Goal: Information Seeking & Learning: Learn about a topic

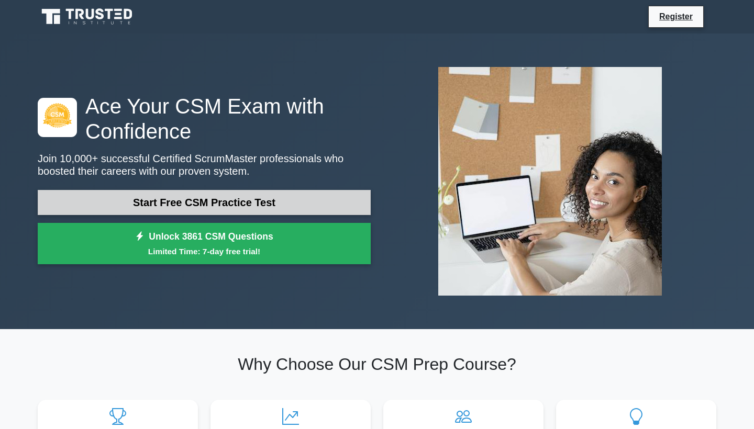
click at [267, 205] on link "Start Free CSM Practice Test" at bounding box center [204, 202] width 333 height 25
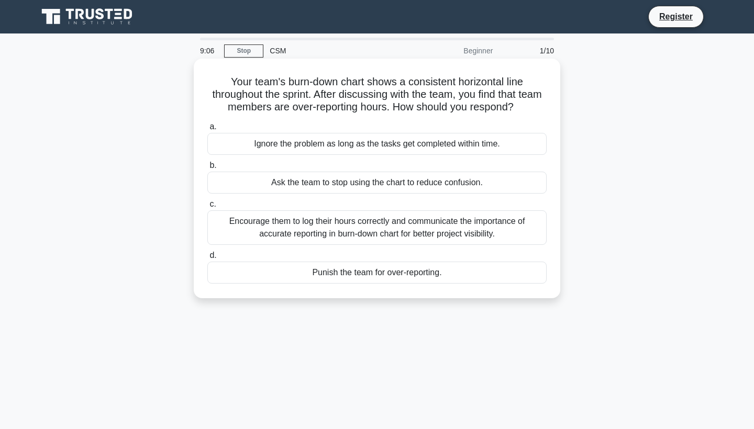
click at [328, 227] on div "Encourage them to log their hours correctly and communicate the importance of a…" at bounding box center [376, 228] width 339 height 35
click at [207, 208] on input "c. Encourage them to log their hours correctly and communicate the importance o…" at bounding box center [207, 204] width 0 height 7
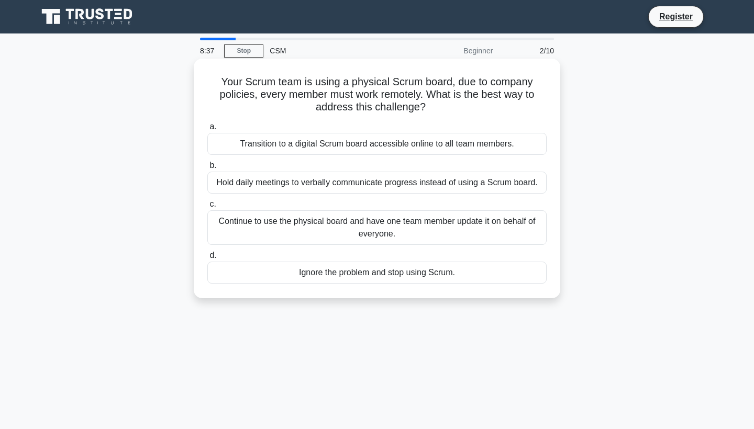
click at [408, 146] on div "Transition to a digital Scrum board accessible online to all team members." at bounding box center [376, 144] width 339 height 22
click at [207, 130] on input "a. Transition to a digital Scrum board accessible online to all team members." at bounding box center [207, 127] width 0 height 7
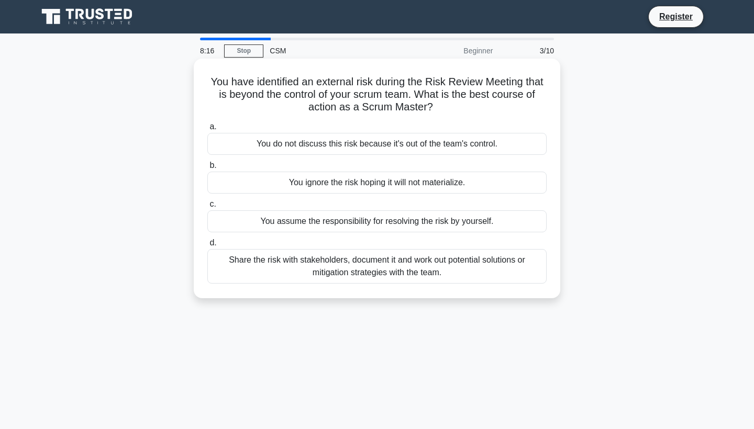
click at [451, 274] on div "Share the risk with stakeholders, document it and work out potential solutions …" at bounding box center [376, 266] width 339 height 35
click at [207, 247] on input "d. Share the risk with stakeholders, document it and work out potential solutio…" at bounding box center [207, 243] width 0 height 7
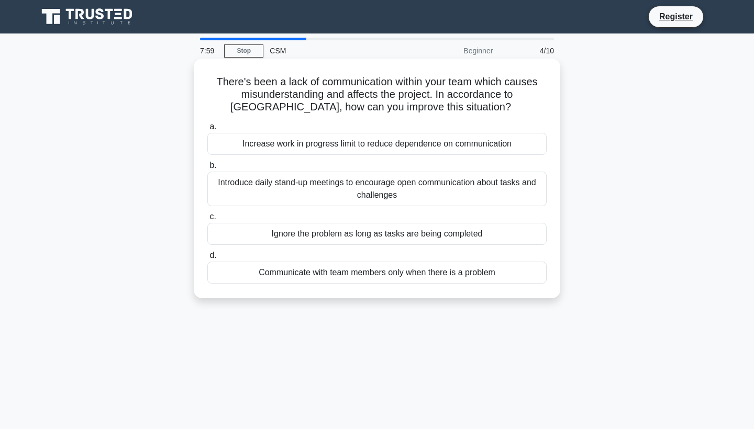
click at [394, 193] on div "Introduce daily stand-up meetings to encourage open communication about tasks a…" at bounding box center [376, 189] width 339 height 35
click at [207, 169] on input "b. Introduce daily stand-up meetings to encourage open communication about task…" at bounding box center [207, 165] width 0 height 7
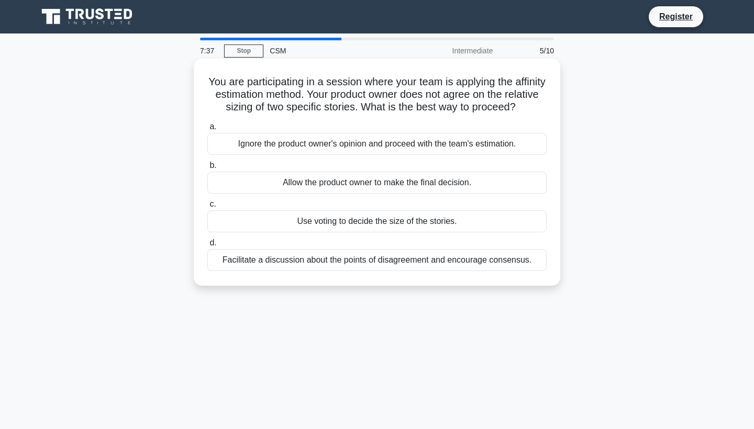
click at [326, 259] on div "Facilitate a discussion about the points of disagreement and encourage consensu…" at bounding box center [376, 260] width 339 height 22
click at [207, 247] on input "d. Facilitate a discussion about the points of disagreement and encourage conse…" at bounding box center [207, 243] width 0 height 7
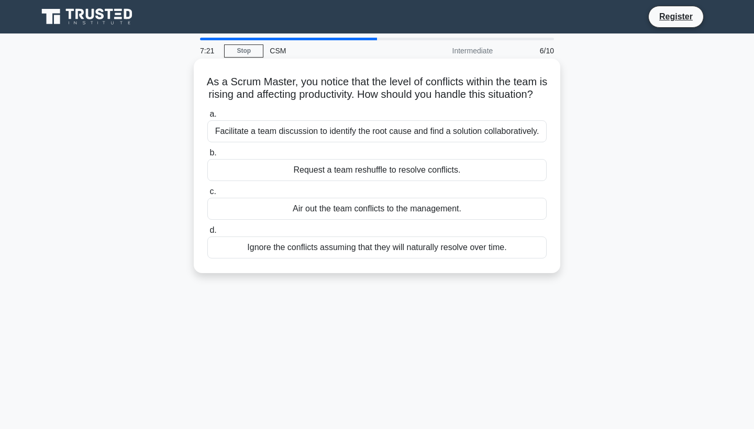
click at [378, 141] on div "Facilitate a team discussion to identify the root cause and find a solution col…" at bounding box center [376, 131] width 339 height 22
click at [207, 118] on input "a. Facilitate a team discussion to identify the root cause and find a solution …" at bounding box center [207, 114] width 0 height 7
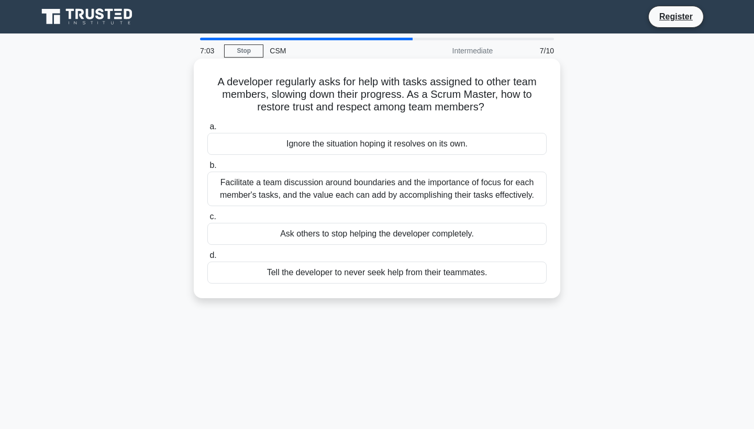
click at [392, 196] on div "Facilitate a team discussion around boundaries and the importance of focus for …" at bounding box center [376, 189] width 339 height 35
click at [207, 169] on input "b. Facilitate a team discussion around boundaries and the importance of focus f…" at bounding box center [207, 165] width 0 height 7
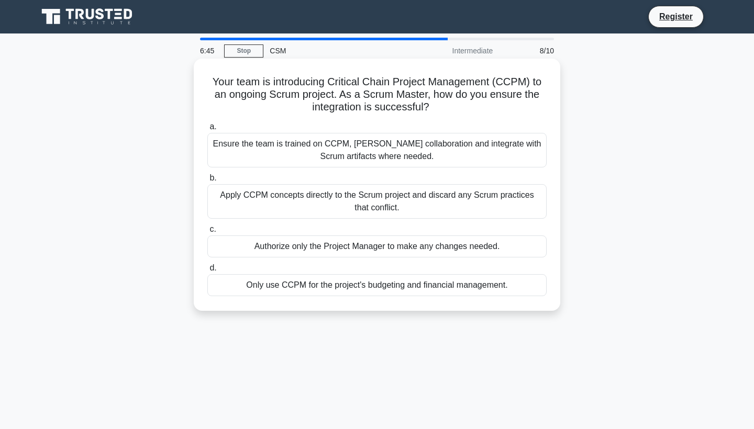
click at [373, 155] on div "Ensure the team is trained on CCPM, foster collaboration and integrate with Scr…" at bounding box center [376, 150] width 339 height 35
click at [207, 130] on input "a. Ensure the team is trained on CCPM, foster collaboration and integrate with …" at bounding box center [207, 127] width 0 height 7
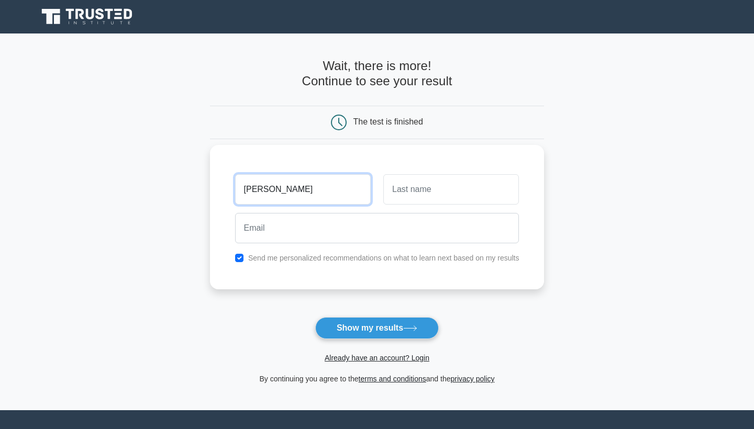
type input "deepthi"
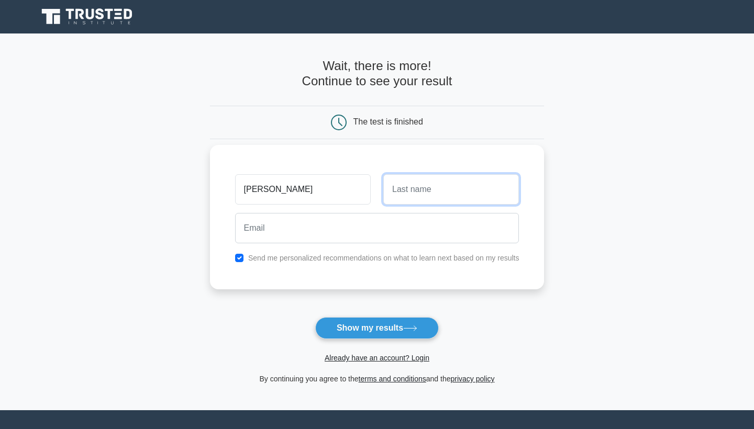
click at [406, 184] on input "text" at bounding box center [451, 189] width 136 height 30
type input "k"
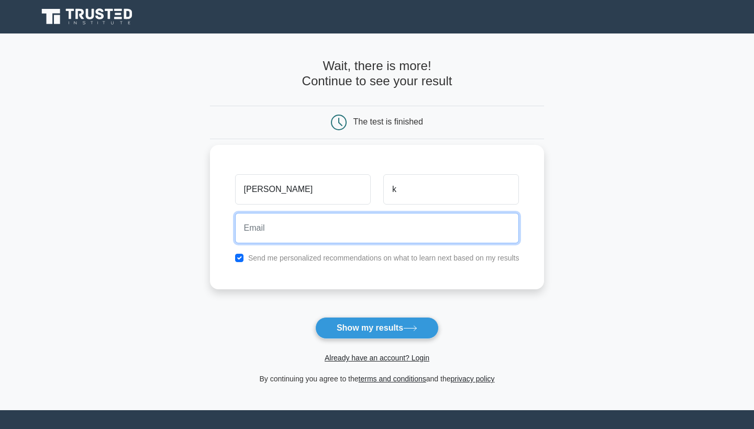
click at [322, 231] on input "email" at bounding box center [377, 228] width 284 height 30
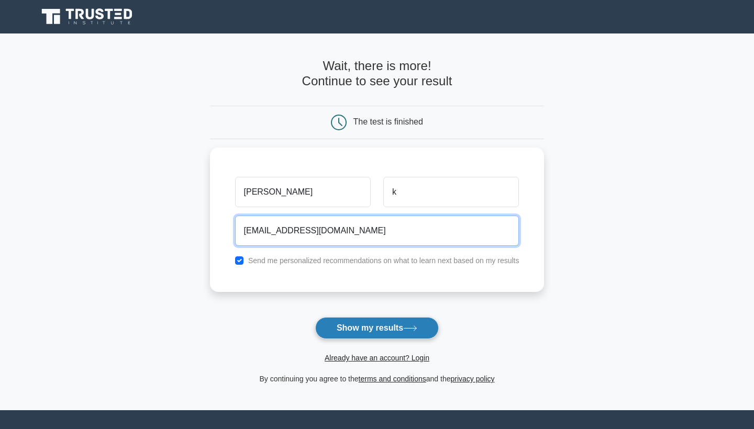
type input "deepthik006@gmail.com"
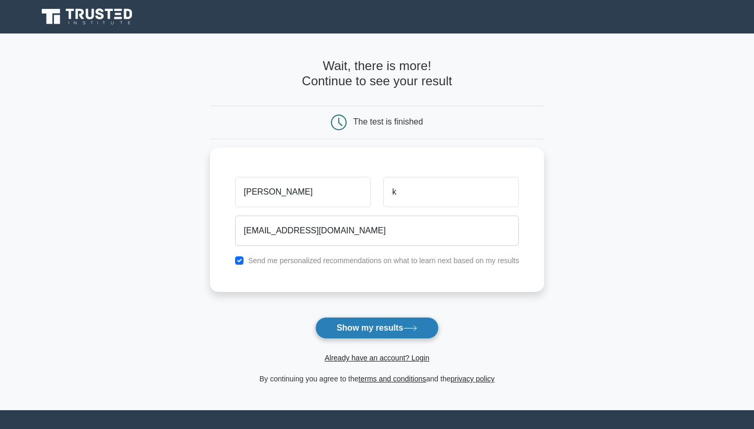
click at [402, 326] on button "Show my results" at bounding box center [377, 328] width 124 height 22
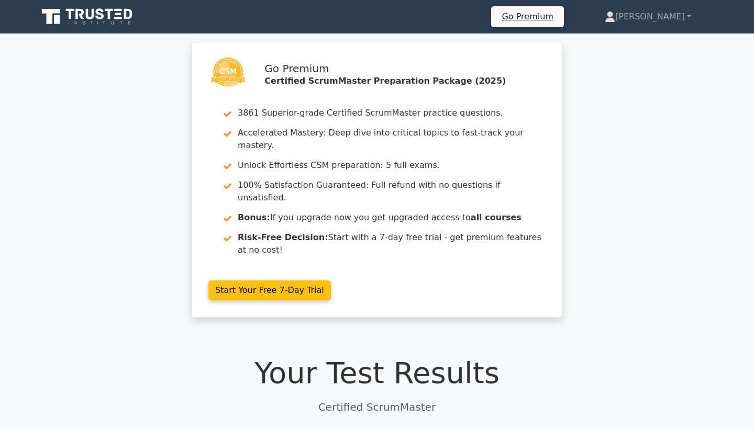
click at [604, 245] on div "Go Premium Certified ScrumMaster Preparation Package (2025) 3861 Superior-grade…" at bounding box center [377, 186] width 754 height 289
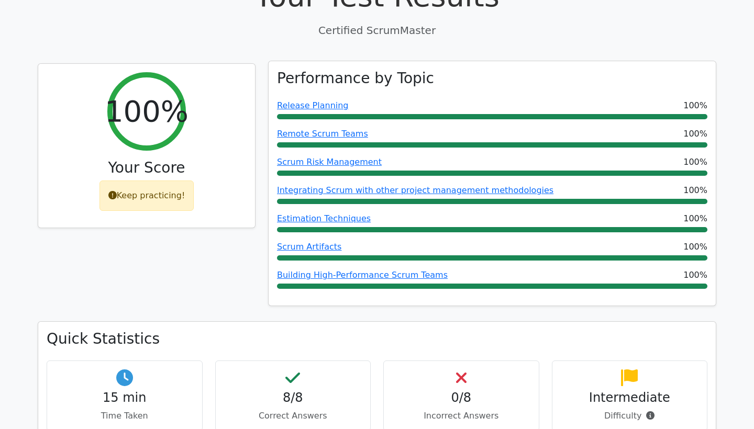
scroll to position [398, 0]
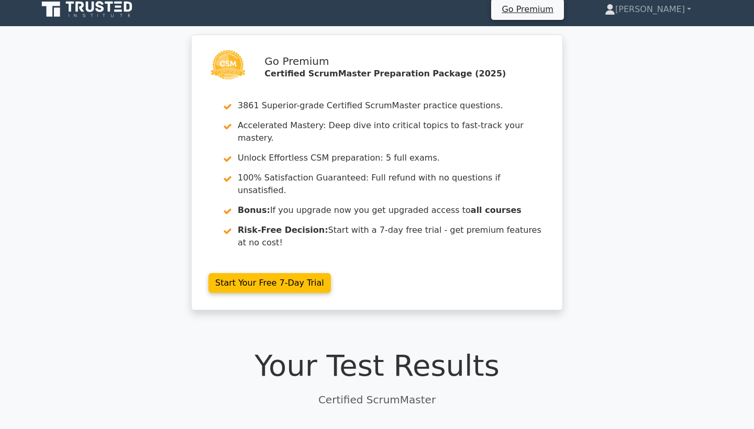
scroll to position [0, 0]
